Goal: Transaction & Acquisition: Purchase product/service

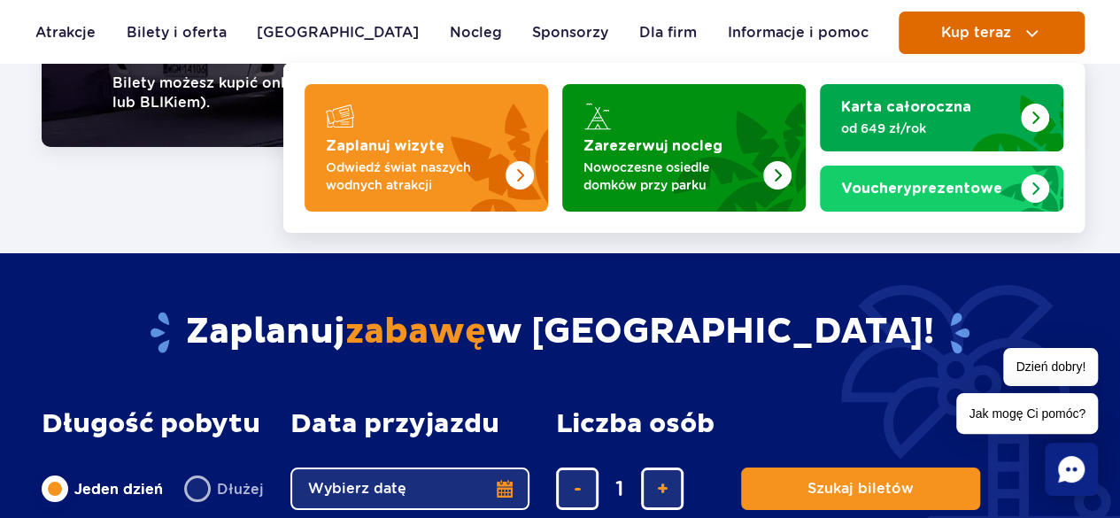
scroll to position [3011, 0]
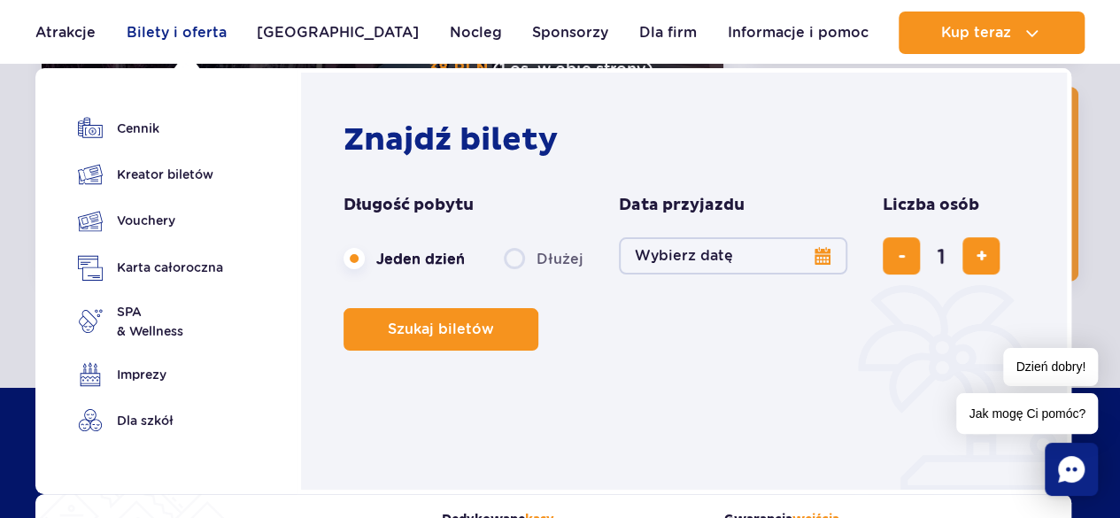
click at [175, 33] on link "Bilety i oferta" at bounding box center [177, 33] width 100 height 43
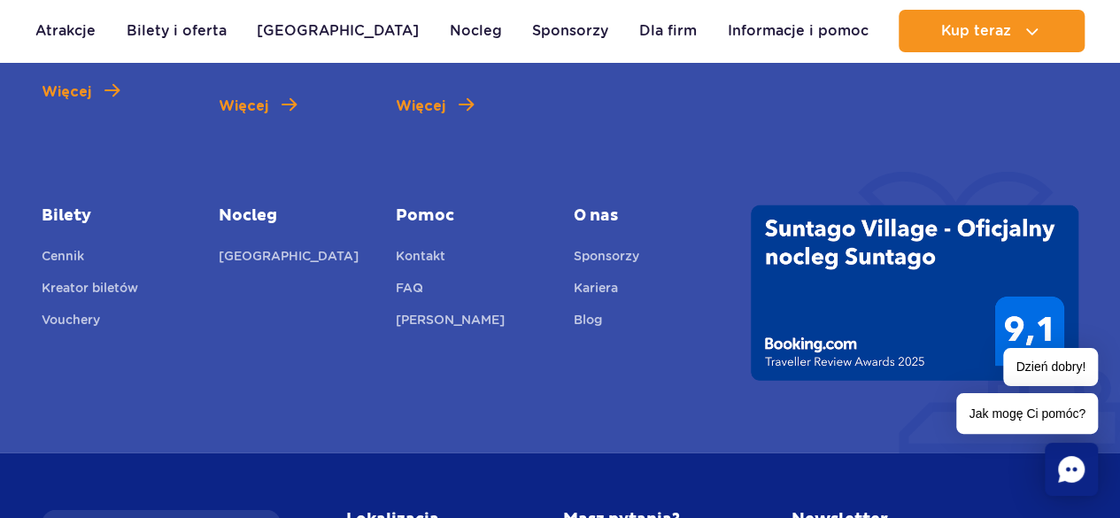
scroll to position [2388, 0]
